Goal: Find specific page/section: Find specific page/section

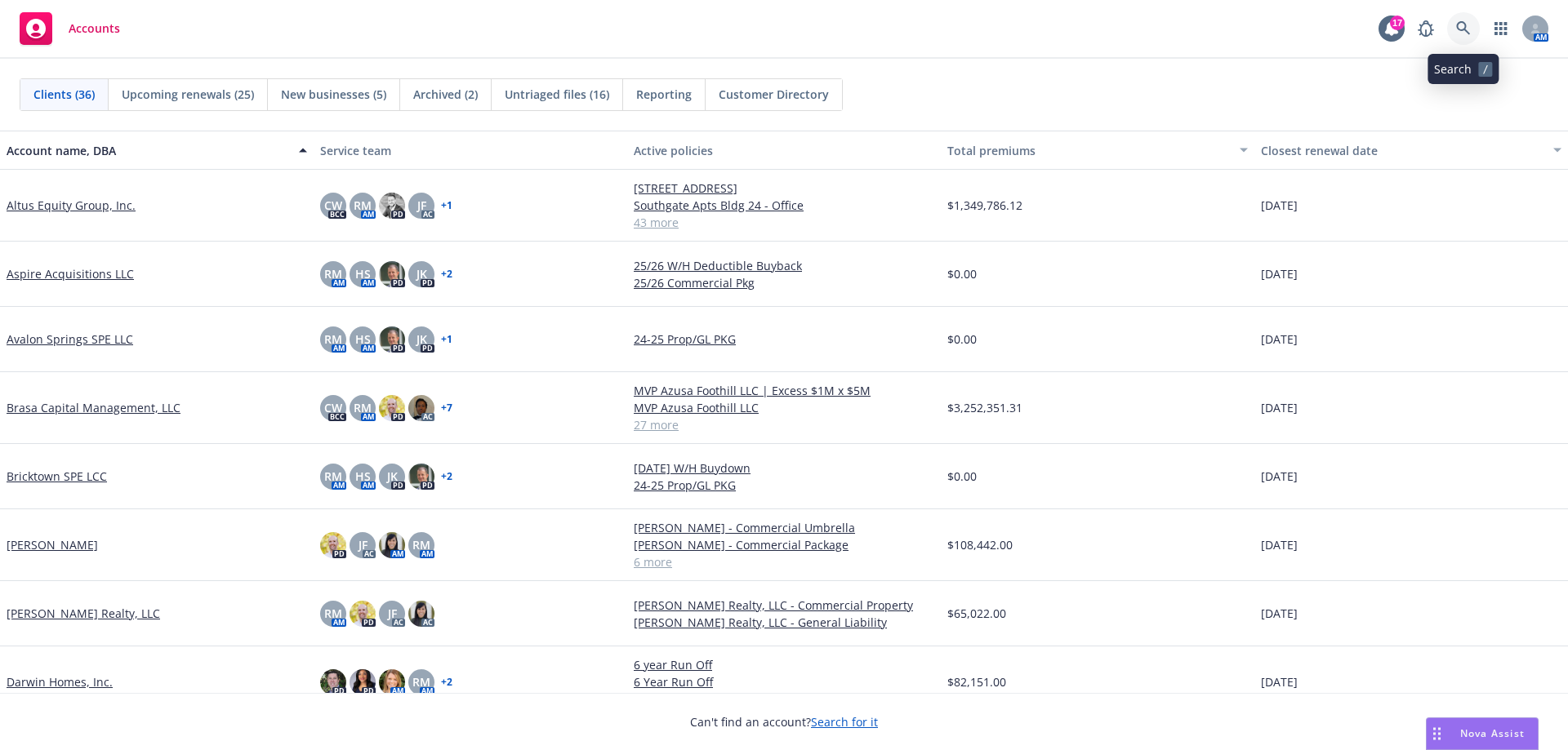
click at [1470, 38] on link at bounding box center [1464, 29] width 32 height 32
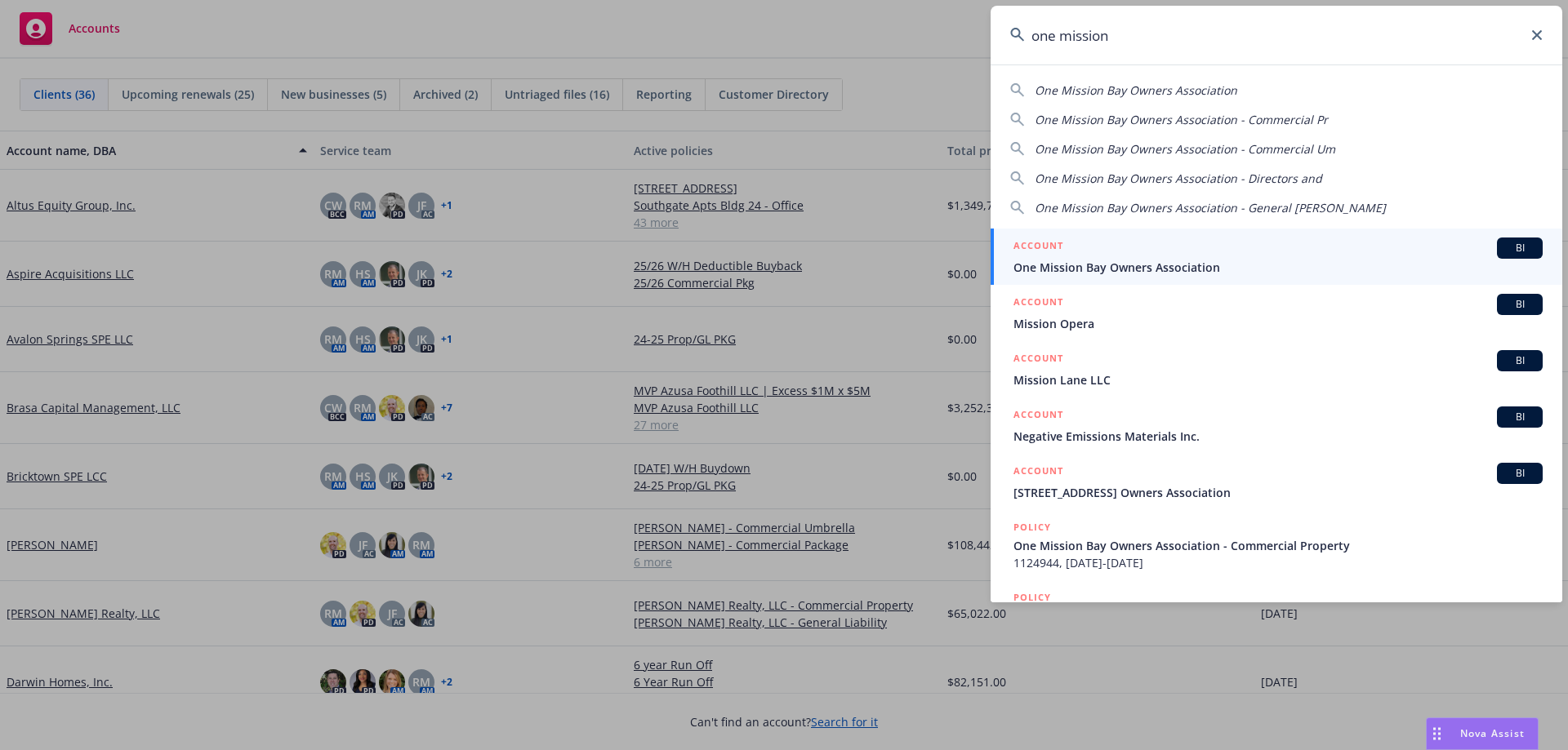
type input "one mission"
click at [1087, 261] on span "One Mission Bay Owners Association" at bounding box center [1278, 267] width 529 height 17
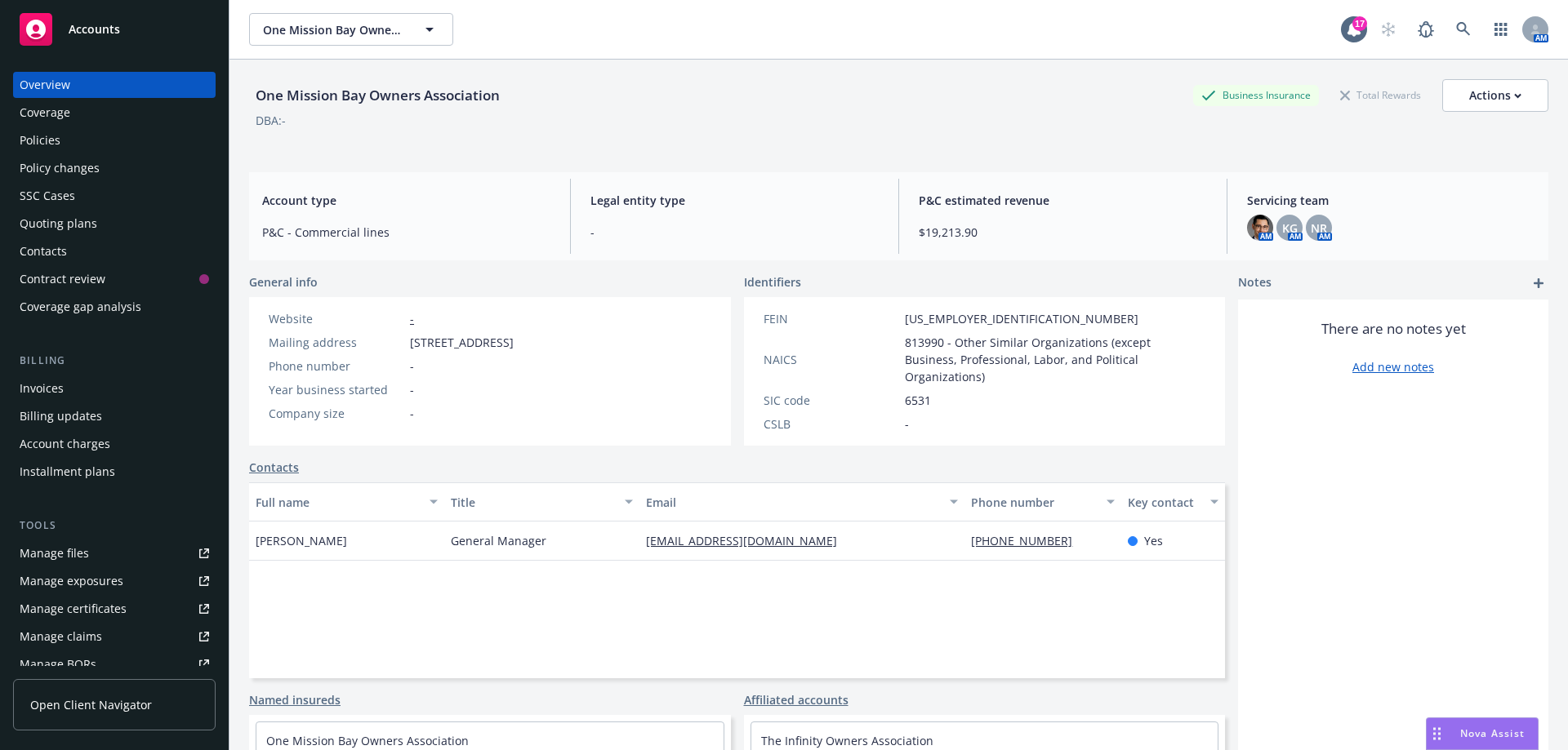
click at [49, 138] on div "Policies" at bounding box center [40, 140] width 40 height 26
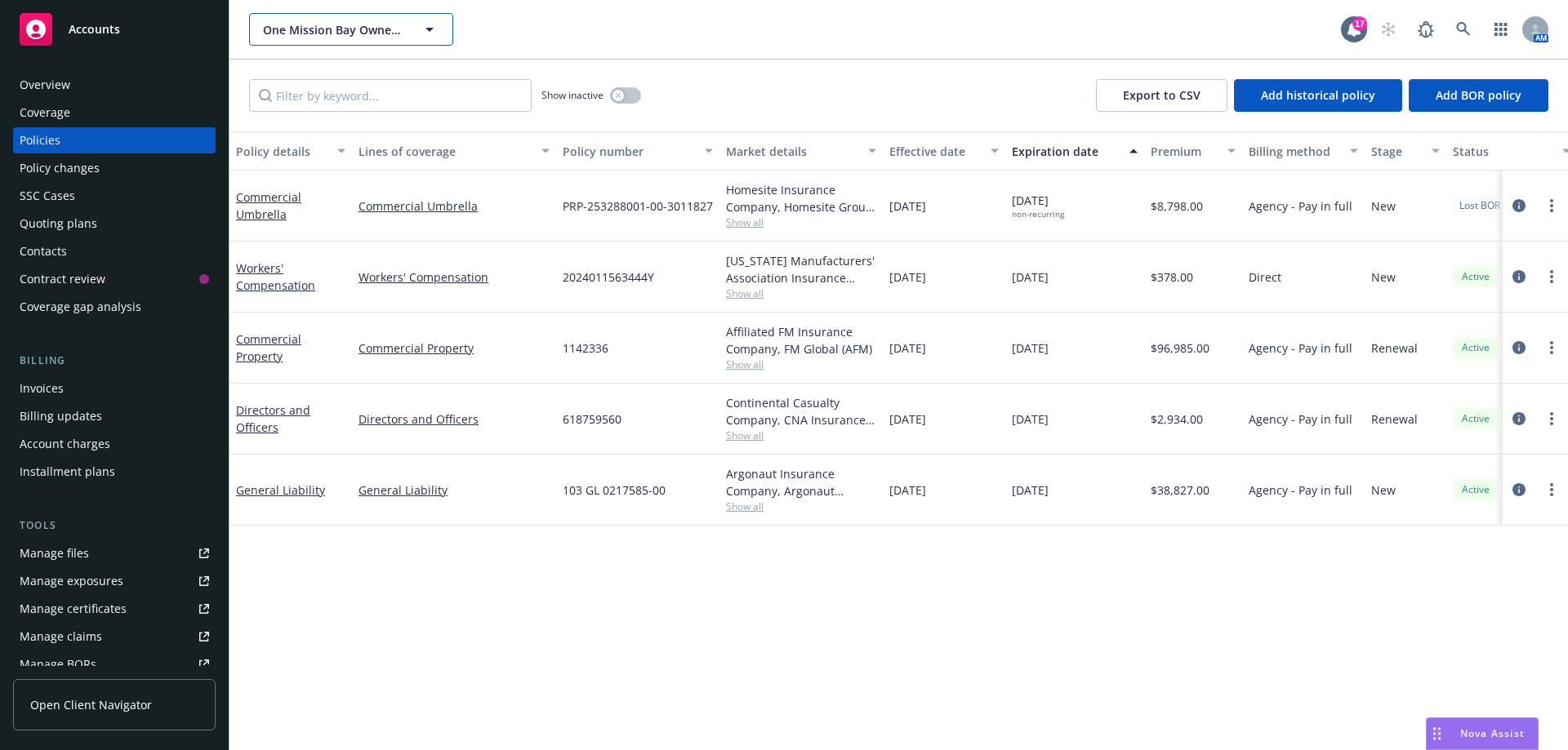
click at [425, 29] on icon "button" at bounding box center [430, 30] width 20 height 20
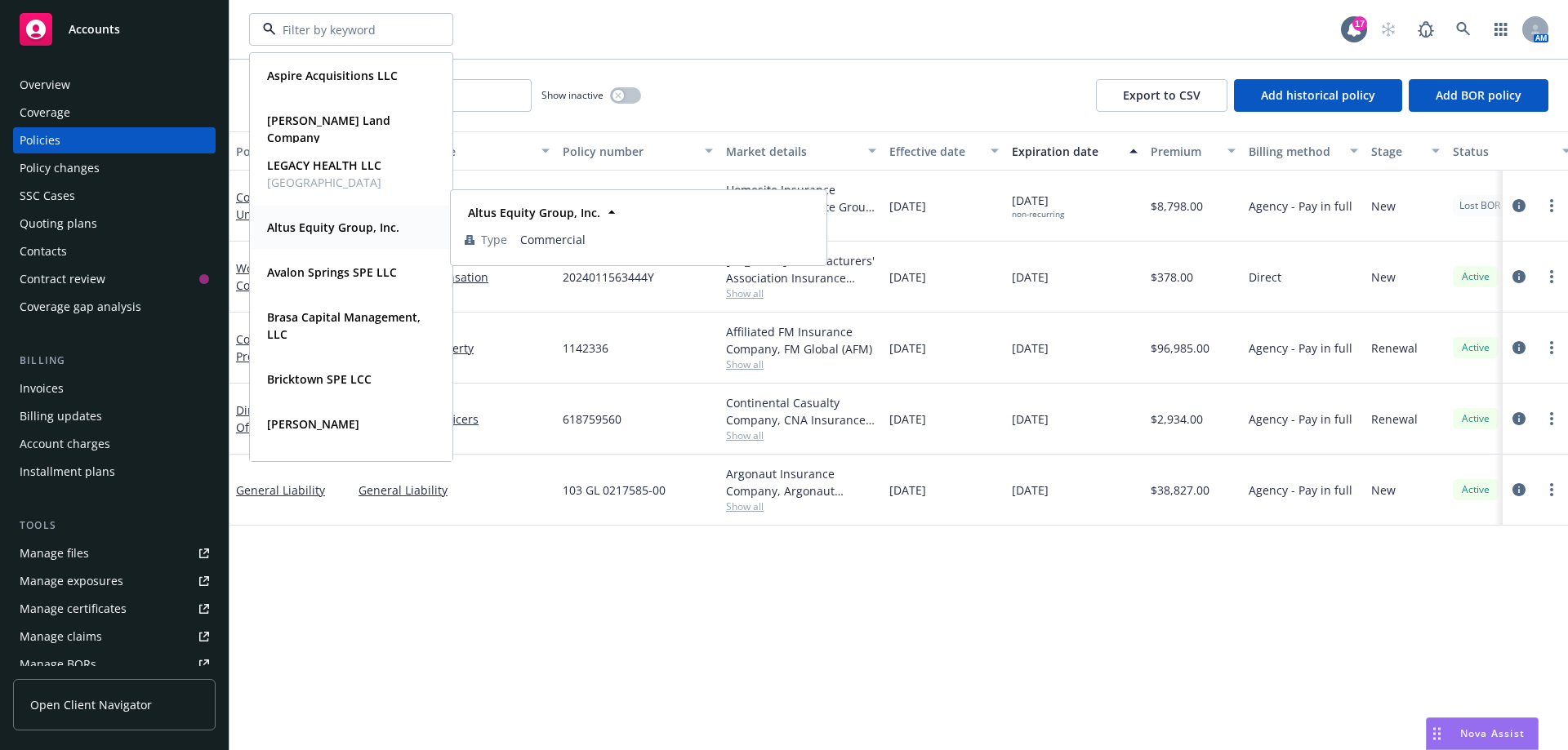
click at [332, 232] on strong "Altus Equity Group, Inc." at bounding box center [332, 226] width 132 height 15
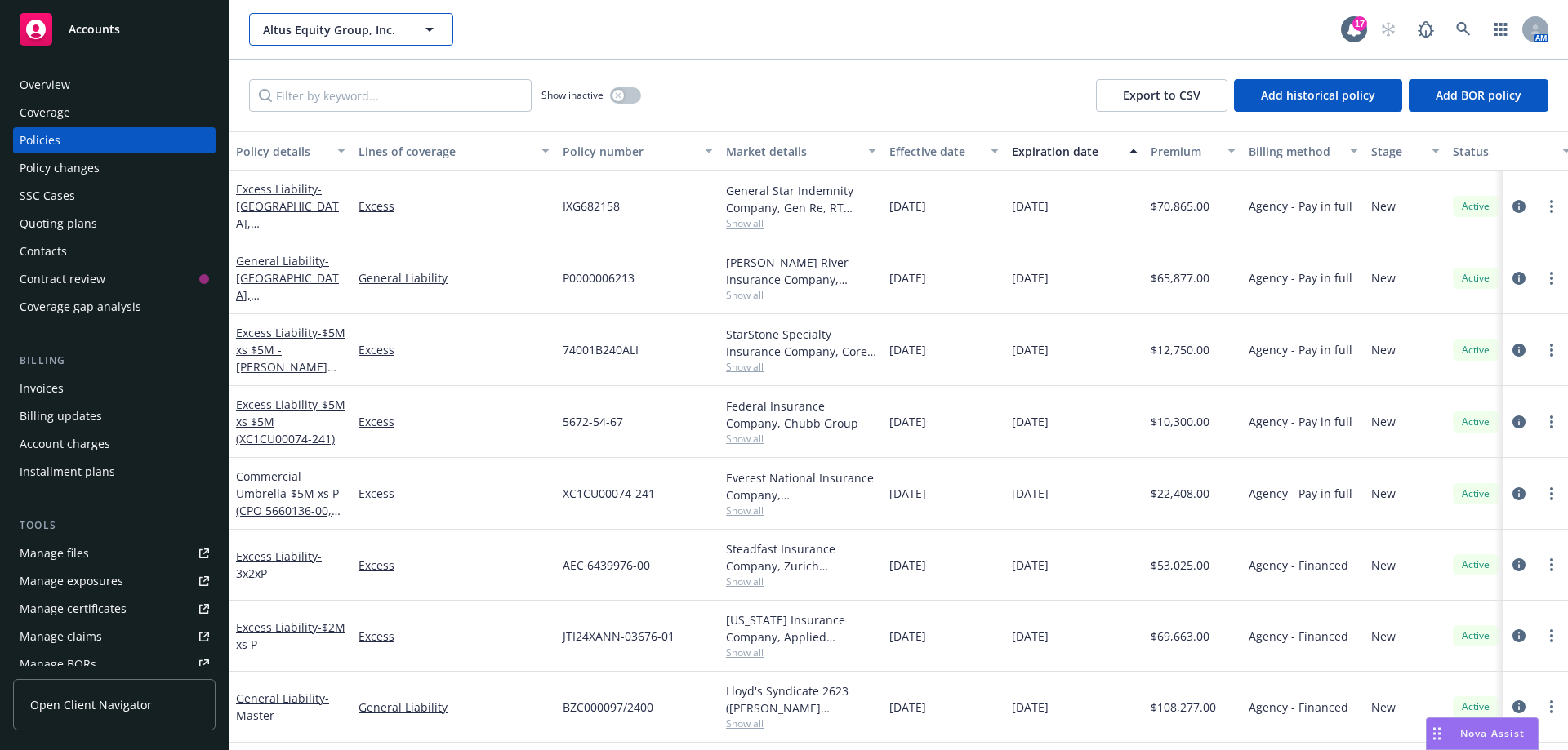
click at [263, 27] on span "Altus Equity Group, Inc." at bounding box center [333, 30] width 141 height 17
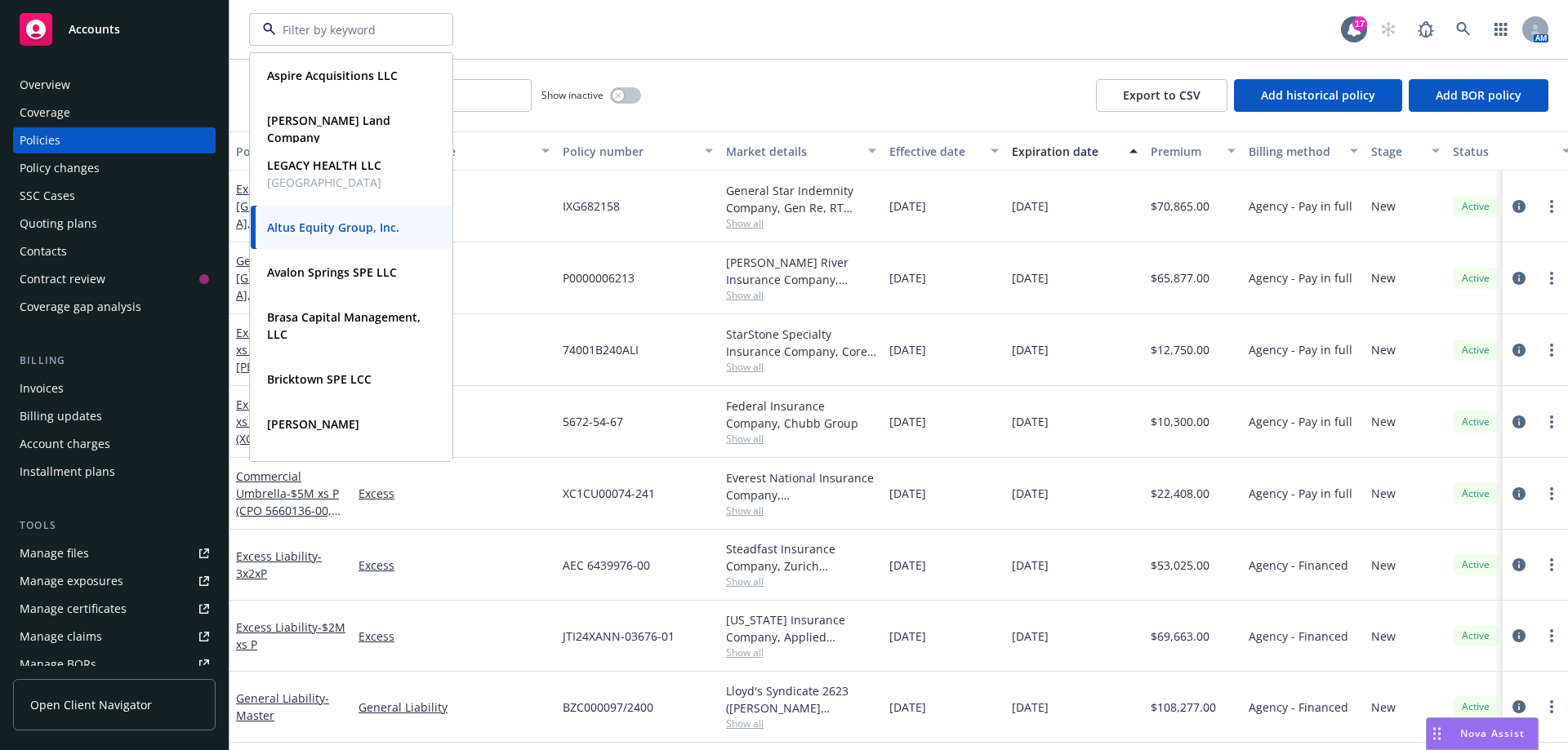
click at [435, 29] on div at bounding box center [350, 30] width 204 height 32
click at [429, 32] on div at bounding box center [350, 30] width 204 height 32
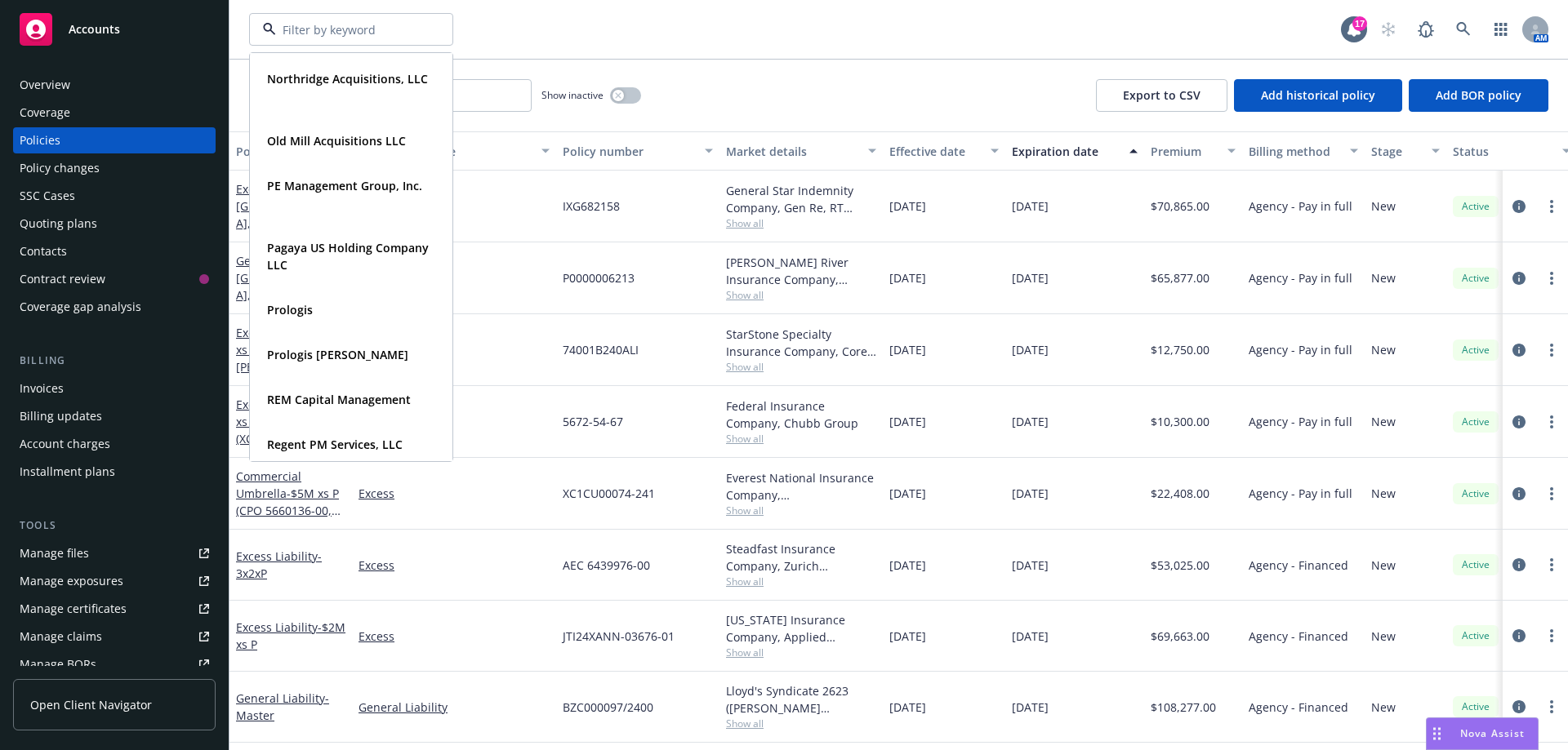
scroll to position [1388, 0]
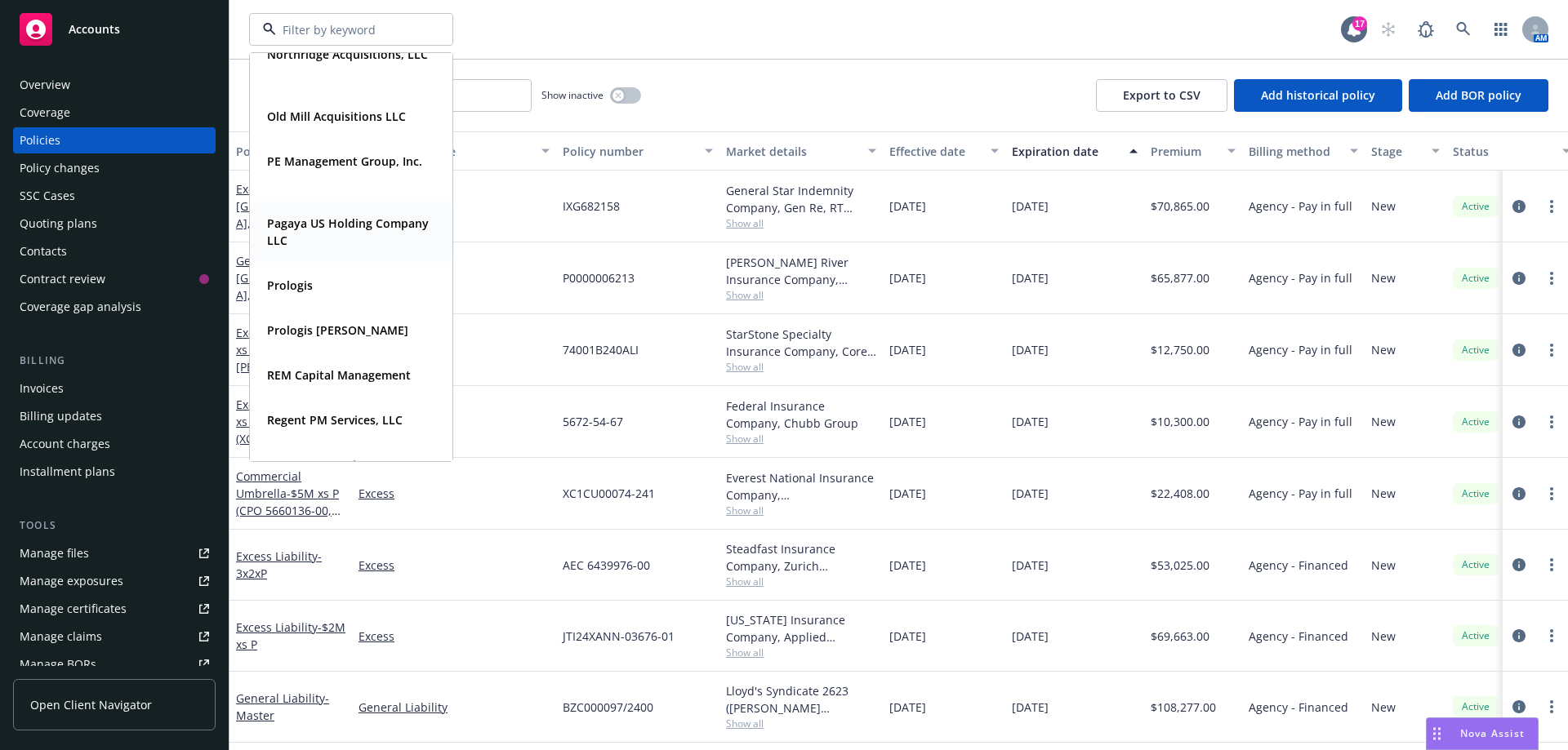
click at [359, 230] on strong "Pagaya US Holding Company LLC" at bounding box center [348, 232] width 162 height 32
